Goal: Find specific page/section: Find specific page/section

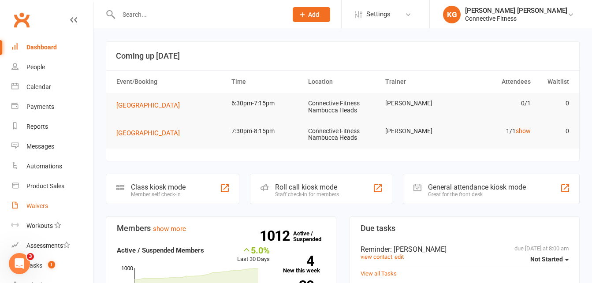
click at [45, 207] on div "Waivers" at bounding box center [37, 205] width 22 height 7
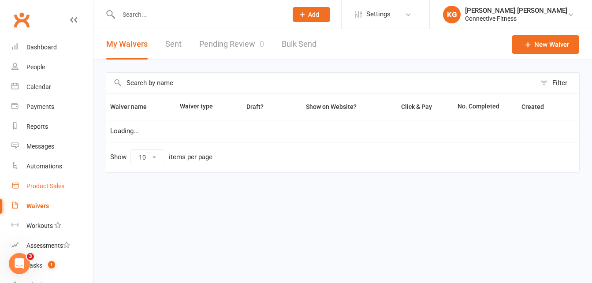
select select "100"
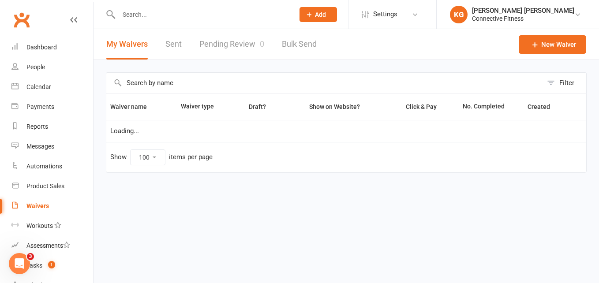
click at [249, 35] on link "Pending Review 0" at bounding box center [231, 44] width 65 height 30
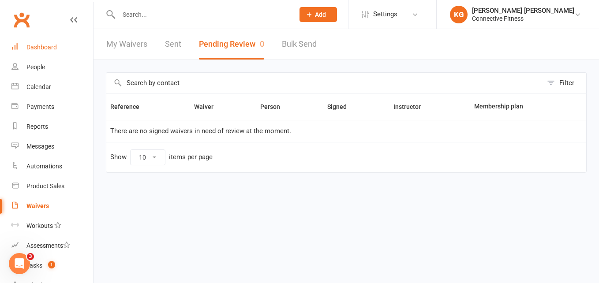
click at [42, 48] on div "Dashboard" at bounding box center [41, 47] width 30 height 7
